Goal: Check status: Check status

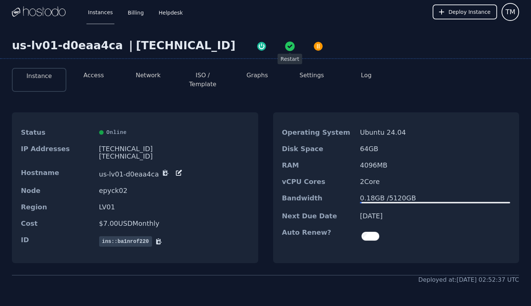
click at [285, 48] on icon "button" at bounding box center [290, 46] width 10 height 10
click at [285, 48] on img "button" at bounding box center [290, 45] width 10 height 10
drag, startPoint x: 363, startPoint y: 157, endPoint x: 391, endPoint y: 155, distance: 28.5
click at [391, 161] on dd "4096 MB" at bounding box center [435, 164] width 150 height 7
click at [404, 100] on div "Status Online IP Addresses [TECHNICAL_ID] [TECHNICAL_ID] Hostname us-lv01-d0eaa…" at bounding box center [265, 187] width 507 height 174
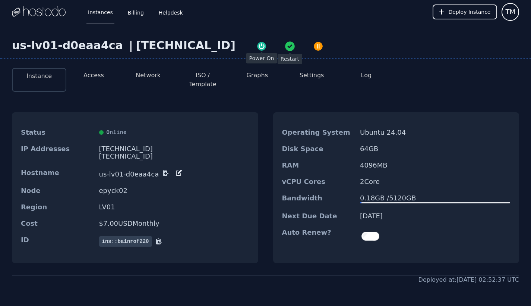
click at [257, 47] on img "button" at bounding box center [262, 46] width 10 height 10
click at [375, 0] on html "Instances Billing Helpdesk Deploy Instance TM Instances SSH Keys Billing Helpde…" at bounding box center [265, 179] width 531 height 359
click at [313, 47] on img "button" at bounding box center [318, 45] width 10 height 10
click at [257, 45] on img "button" at bounding box center [262, 46] width 10 height 10
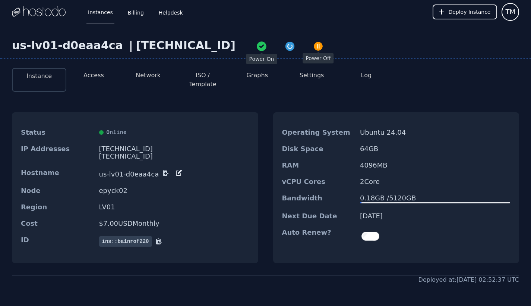
click at [126, 0] on html "Instances Billing Helpdesk Deploy Instance TM Instances SSH Keys Billing Helpde…" at bounding box center [265, 179] width 531 height 359
click at [152, 124] on div "Status Online" at bounding box center [135, 132] width 246 height 16
drag, startPoint x: 124, startPoint y: 217, endPoint x: 183, endPoint y: 205, distance: 59.7
click at [182, 205] on dl "Status Online IP Addresses 158.51.126.86 2606:65c0:10:8a:6069:ac:a5b9:c2fb/64 H…" at bounding box center [135, 187] width 246 height 127
click at [183, 205] on div "Region LV01" at bounding box center [135, 207] width 246 height 16
